Goal: Navigation & Orientation: Understand site structure

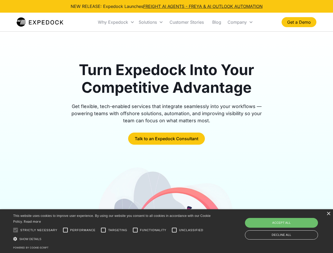
click at [116, 22] on div "Why Expedock" at bounding box center [113, 22] width 30 height 5
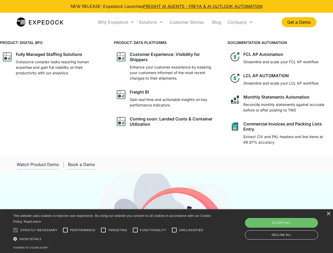
click at [151, 22] on div "Solutions" at bounding box center [148, 22] width 18 height 5
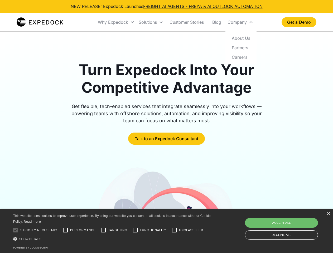
click at [240, 22] on div "Company" at bounding box center [236, 22] width 19 height 5
click at [16, 230] on div at bounding box center [15, 230] width 11 height 11
click at [65, 230] on input "Performance" at bounding box center [65, 230] width 11 height 11
checkbox input "true"
click at [103, 230] on input "Targeting" at bounding box center [103, 230] width 11 height 11
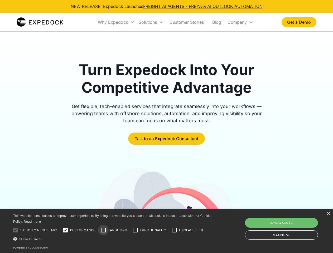
checkbox input "true"
click at [135, 230] on input "Functionality" at bounding box center [135, 230] width 11 height 11
checkbox input "true"
click at [174, 230] on input "Unclassified" at bounding box center [174, 230] width 11 height 11
checkbox input "true"
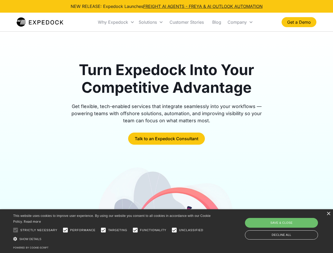
click at [113, 239] on div "Show details Hide details" at bounding box center [112, 239] width 199 height 6
